Goal: Navigation & Orientation: Find specific page/section

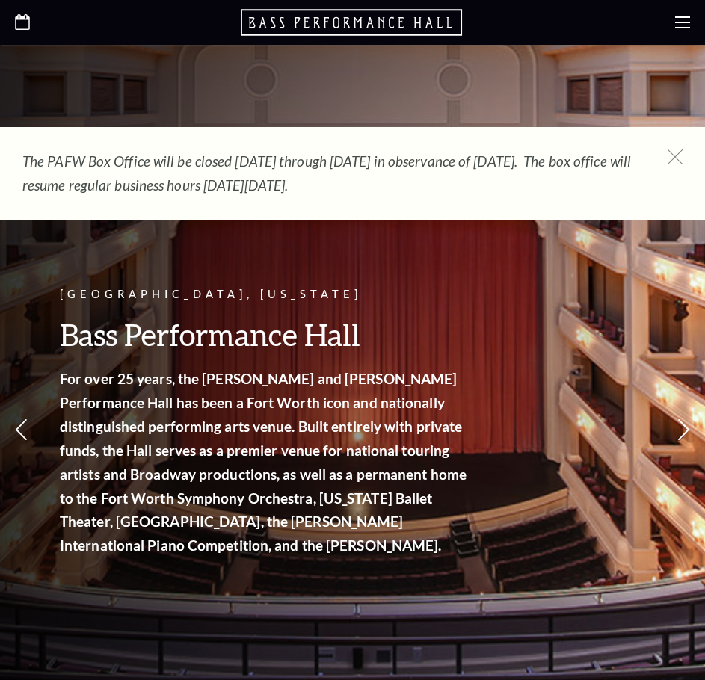
click at [684, 161] on div "The PAFW Box Office will be closed [DATE] through [DATE] in observance of [DATE…" at bounding box center [352, 173] width 705 height 93
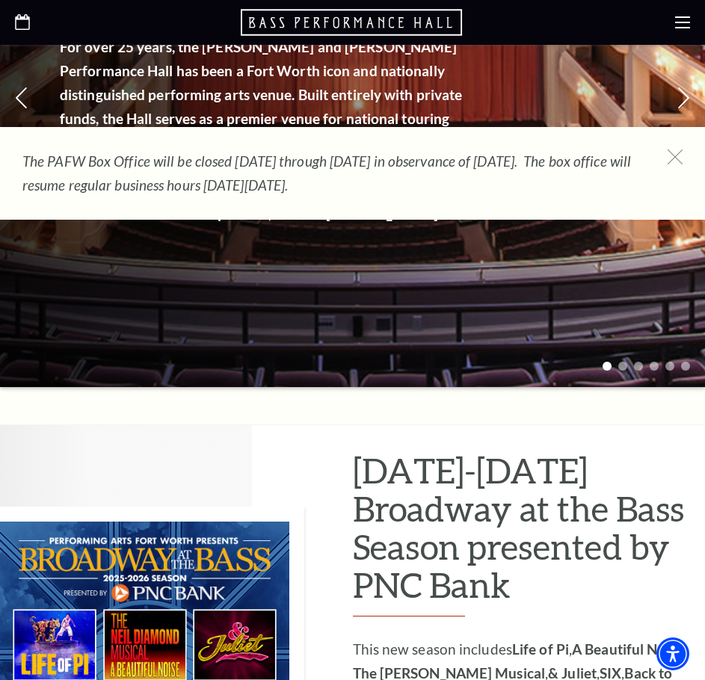
scroll to position [448, 0]
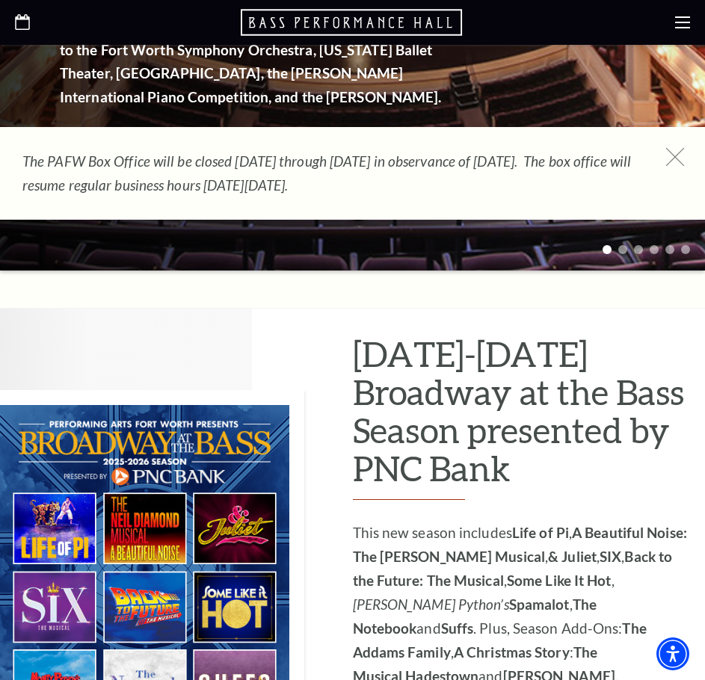
click at [676, 164] on icon at bounding box center [675, 157] width 19 height 19
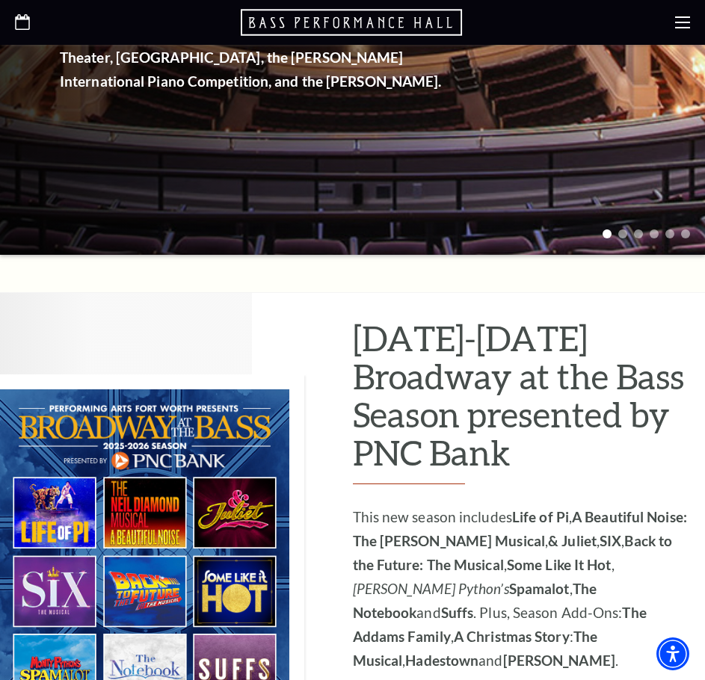
scroll to position [374, 0]
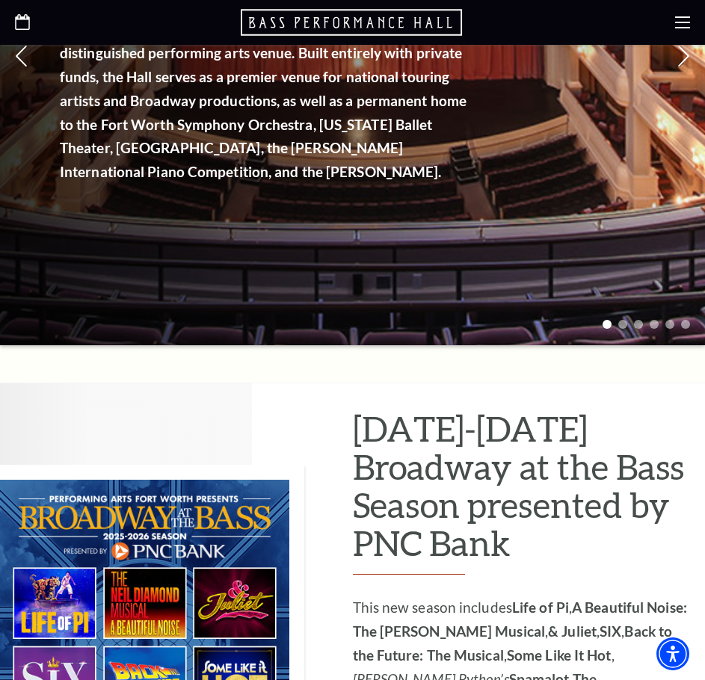
click at [678, 22] on use at bounding box center [682, 22] width 15 height 12
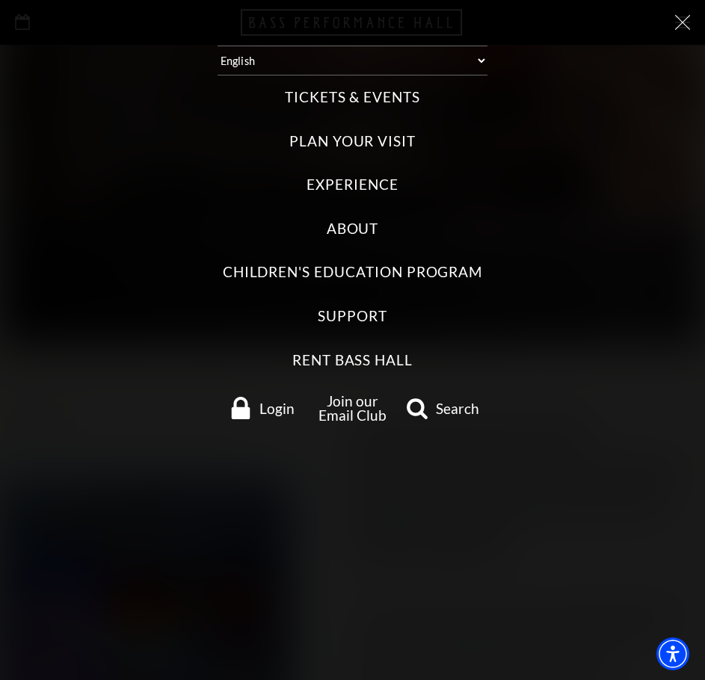
click at [366, 102] on label "Tickets & Events" at bounding box center [352, 97] width 135 height 20
click at [0, 0] on Events "Tickets & Events" at bounding box center [0, 0] width 0 height 0
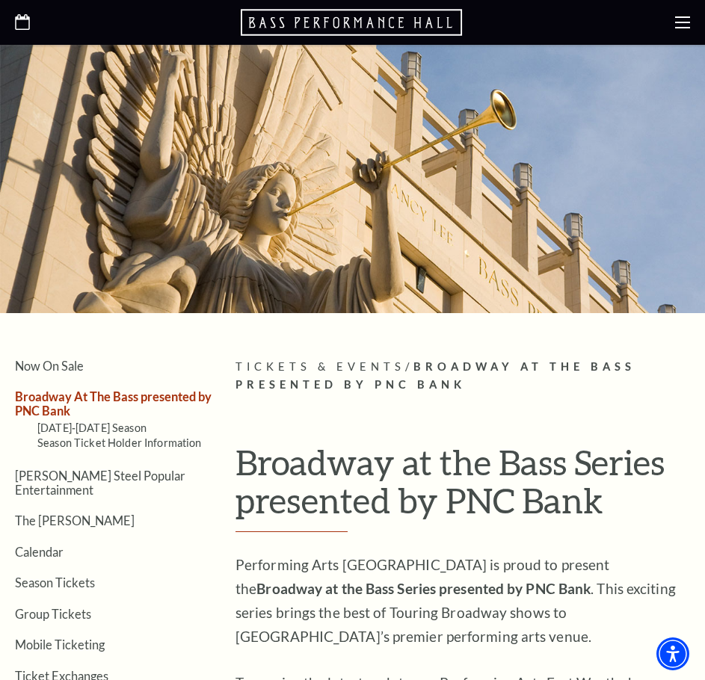
click at [676, 27] on use at bounding box center [682, 22] width 15 height 12
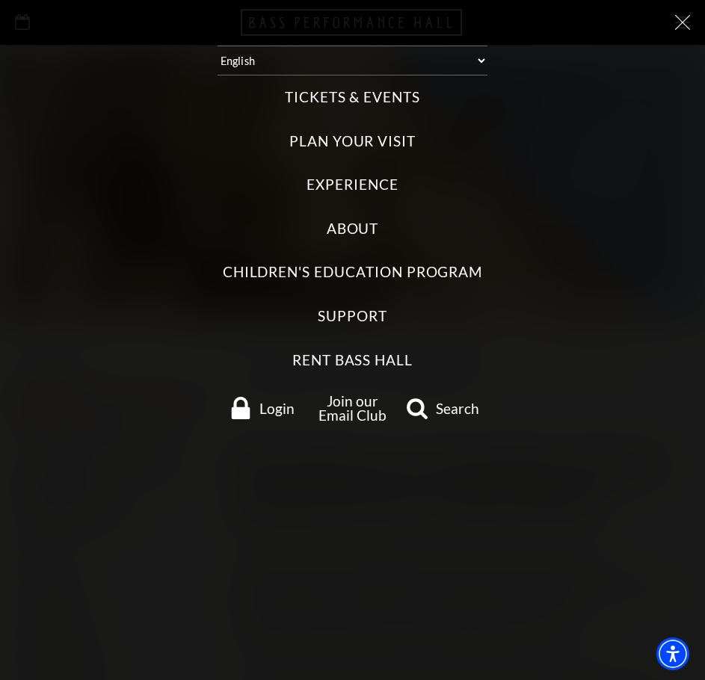
click at [487, 61] on select "Select: English Español" at bounding box center [353, 61] width 270 height 30
